Goal: Information Seeking & Learning: Find specific fact

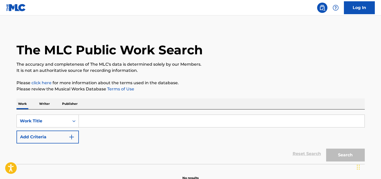
click at [103, 121] on input "Search Form" at bounding box center [222, 121] width 286 height 12
paste input "T9249310278"
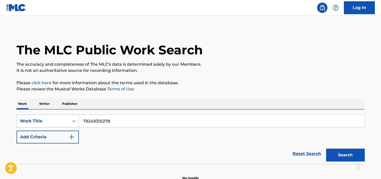
type input "T9249310278"
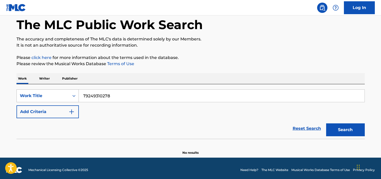
click at [70, 102] on div "Work Title" at bounding box center [47, 95] width 62 height 13
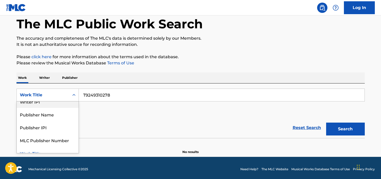
scroll to position [0, 0]
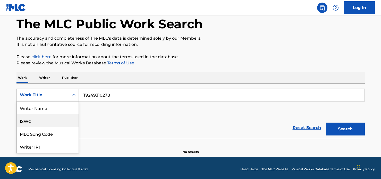
click at [39, 124] on div "ISWC" at bounding box center [48, 120] width 62 height 13
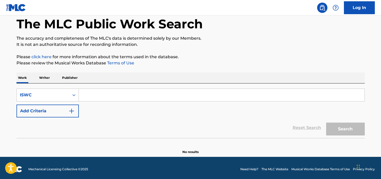
click at [119, 98] on input "Search Form" at bounding box center [222, 95] width 286 height 12
paste input "T9249310278"
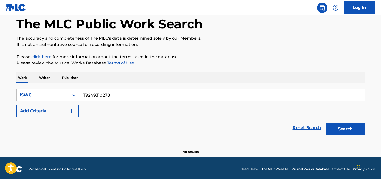
type input "T9249310278"
click at [345, 130] on button "Search" at bounding box center [345, 129] width 39 height 13
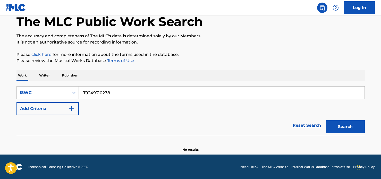
scroll to position [29, 0]
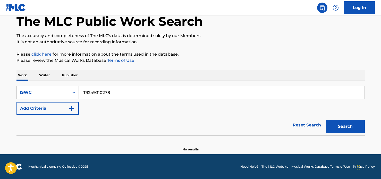
click at [342, 125] on button "Search" at bounding box center [345, 126] width 39 height 13
click at [342, 127] on button "Search" at bounding box center [345, 126] width 39 height 13
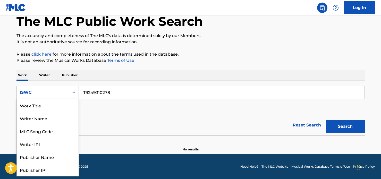
click at [65, 91] on div "ISWC" at bounding box center [43, 92] width 46 height 6
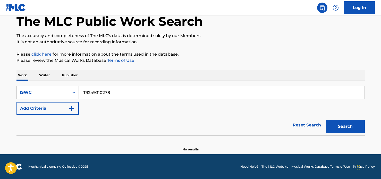
click at [146, 125] on div "Reset Search Search" at bounding box center [190, 125] width 348 height 21
click at [340, 124] on button "Search" at bounding box center [345, 126] width 39 height 13
click at [118, 93] on input "T9249310278" at bounding box center [222, 92] width 286 height 12
click at [84, 93] on input "T9249310278" at bounding box center [222, 92] width 286 height 12
